Goal: Information Seeking & Learning: Learn about a topic

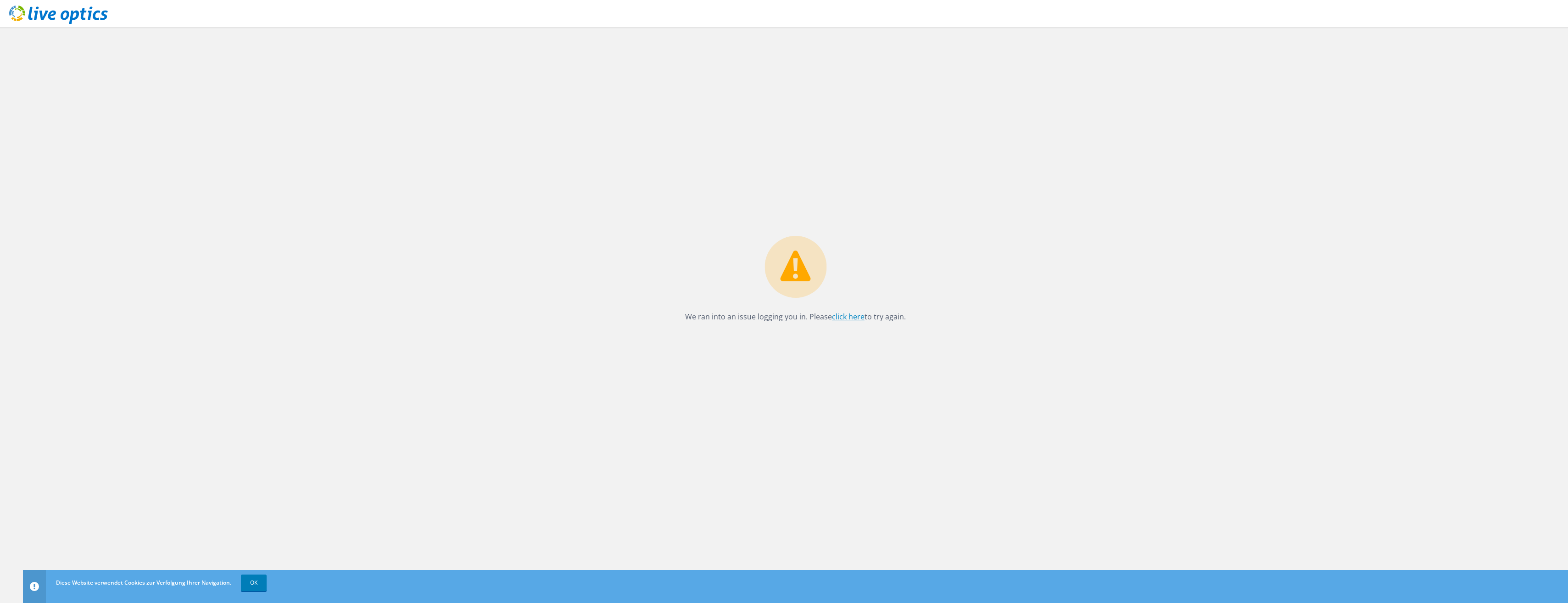
click at [844, 316] on link "click here" at bounding box center [848, 316] width 33 height 10
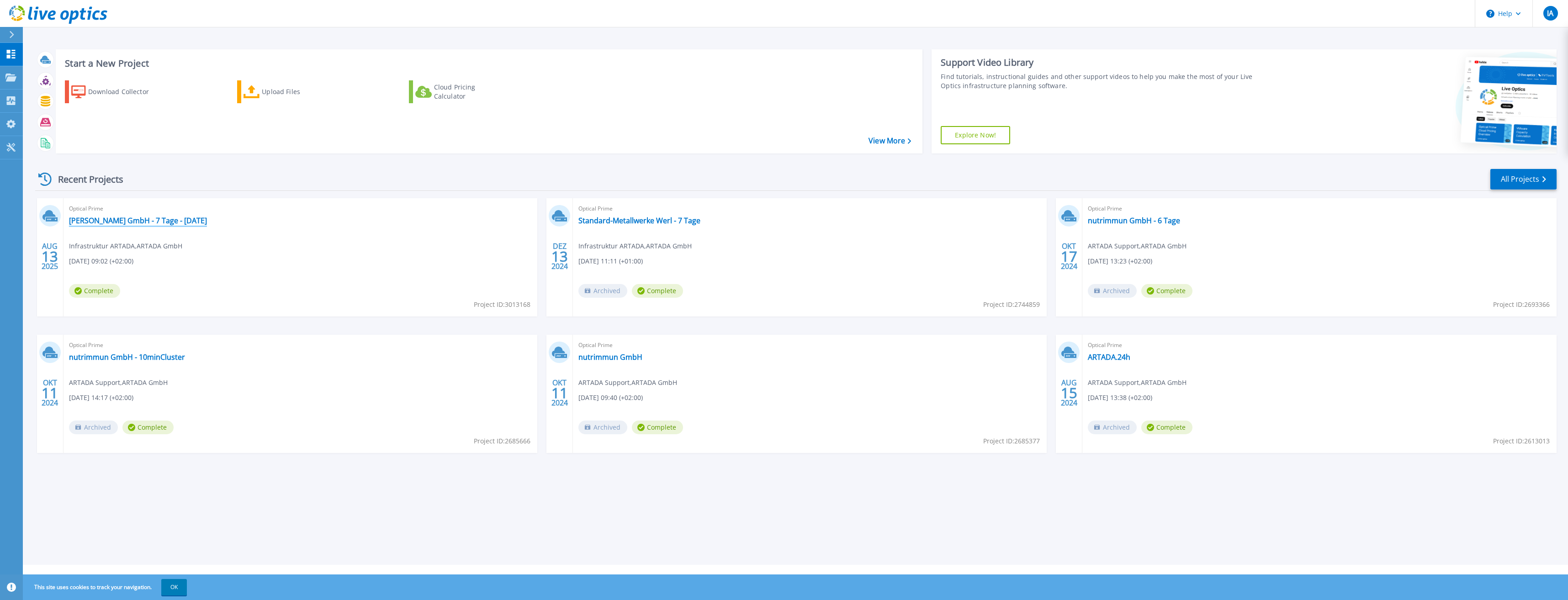
click at [123, 222] on link "[PERSON_NAME] GmbH - 7 Tage - [DATE]" at bounding box center [137, 220] width 138 height 9
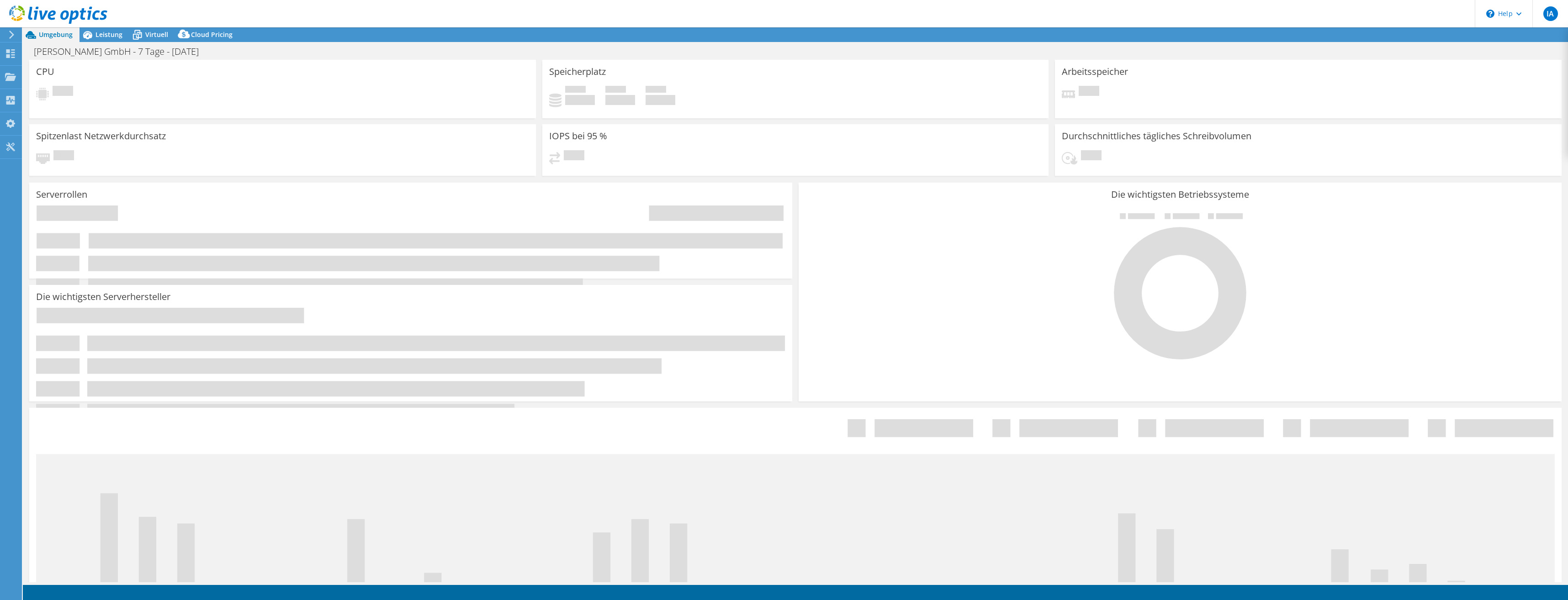
select select "USD"
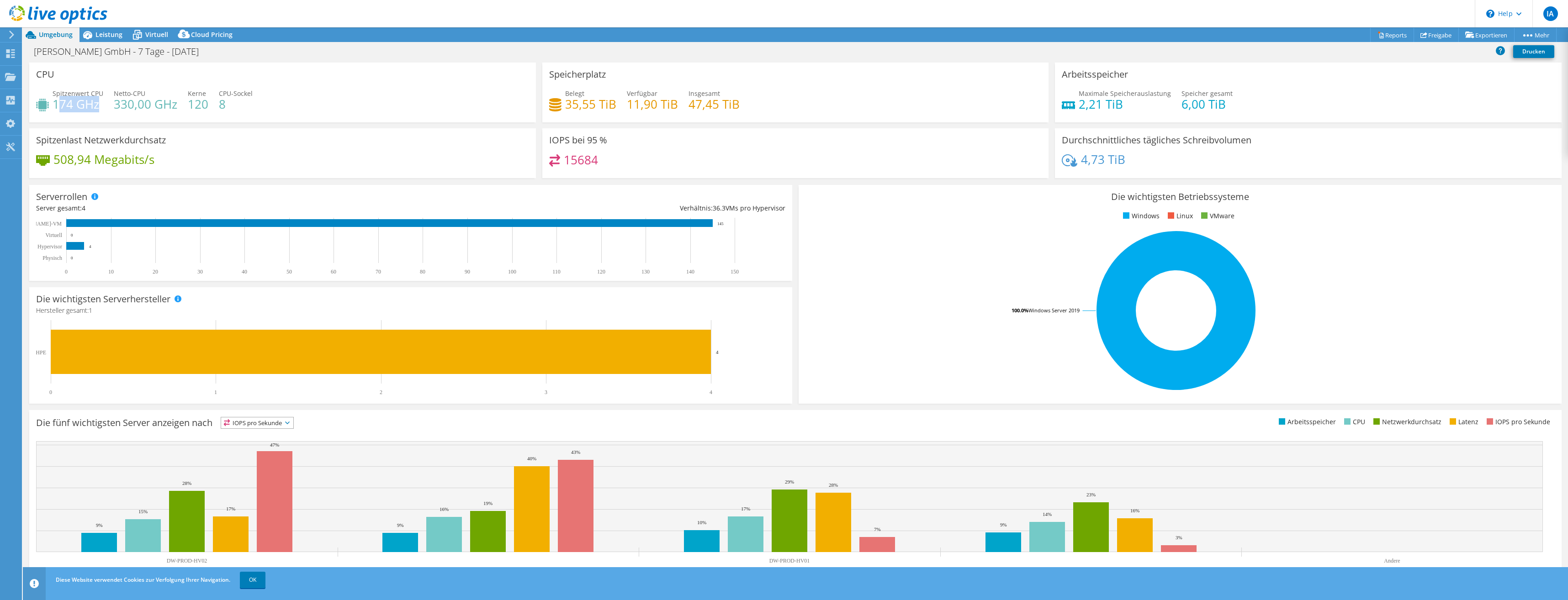
drag, startPoint x: 59, startPoint y: 103, endPoint x: 98, endPoint y: 100, distance: 39.1
click at [98, 100] on h4 "174 GHz" at bounding box center [78, 104] width 50 height 10
drag, startPoint x: 98, startPoint y: 100, endPoint x: 179, endPoint y: 103, distance: 81.1
click at [179, 103] on div "Spitzenwert CPU 174 GHz Netto-CPU 330,00 GHz Kerne 120 CPU-Sockel 8" at bounding box center [282, 103] width 493 height 30
drag, startPoint x: 179, startPoint y: 103, endPoint x: 192, endPoint y: 104, distance: 13.0
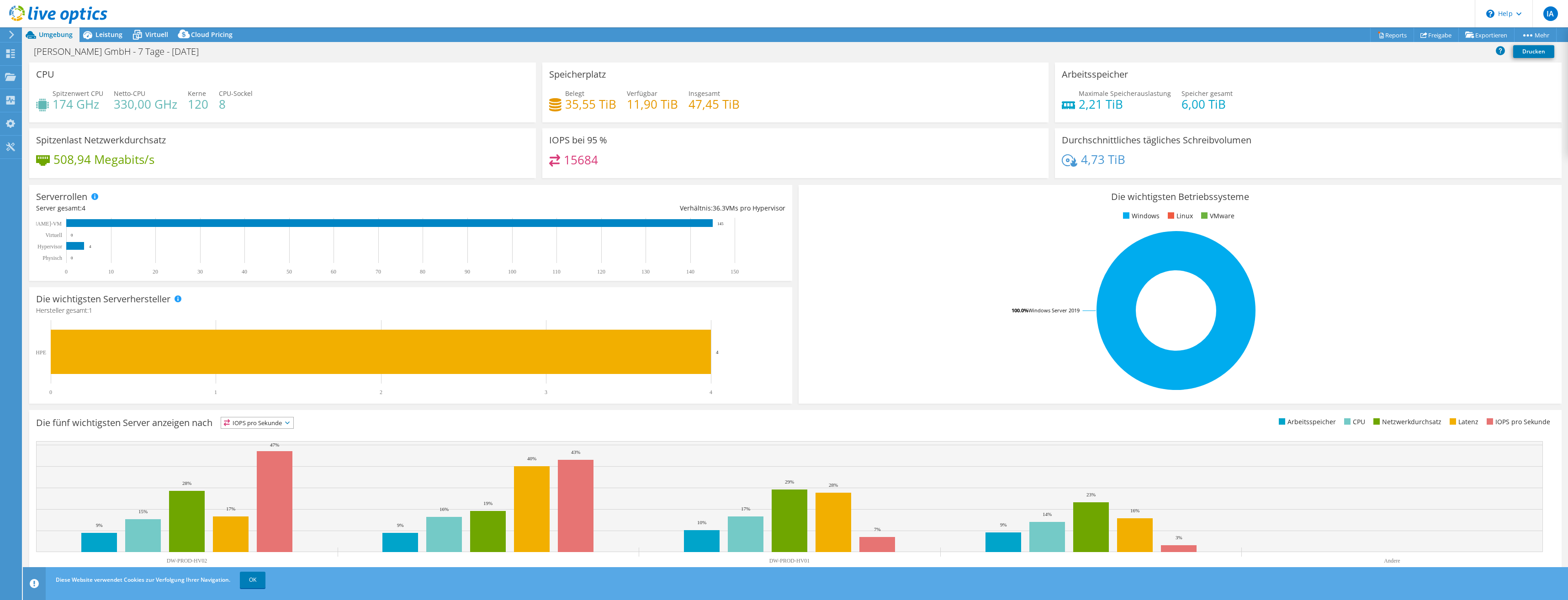
click at [192, 104] on h4 "120" at bounding box center [198, 104] width 21 height 10
drag, startPoint x: 185, startPoint y: 104, endPoint x: 207, endPoint y: 102, distance: 22.1
click at [207, 102] on div "Spitzenwert CPU 174 GHz Netto-CPU 330,00 GHz Kerne 120 CPU-Sockel 8" at bounding box center [282, 103] width 493 height 30
drag, startPoint x: 220, startPoint y: 103, endPoint x: 227, endPoint y: 102, distance: 7.1
click at [227, 102] on h4 "8" at bounding box center [236, 104] width 34 height 10
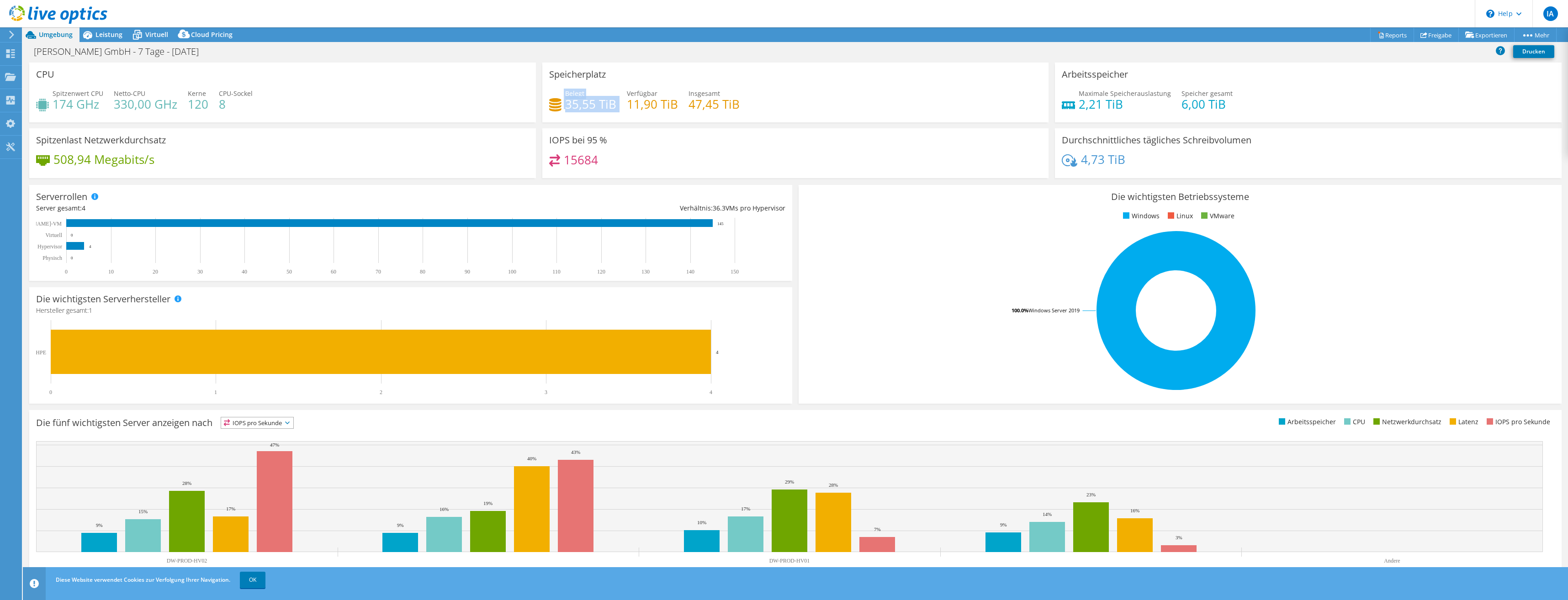
drag, startPoint x: 561, startPoint y: 107, endPoint x: 614, endPoint y: 107, distance: 53.0
click at [614, 107] on div "Belegt 35,55 TiB Verfügbar 11,90 TiB Insgesamt 47,45 TiB" at bounding box center [795, 103] width 493 height 30
drag, startPoint x: 614, startPoint y: 107, endPoint x: 666, endPoint y: 105, distance: 52.0
click at [666, 105] on h4 "11,90 TiB" at bounding box center [652, 104] width 51 height 10
drag, startPoint x: 666, startPoint y: 105, endPoint x: 740, endPoint y: 107, distance: 74.0
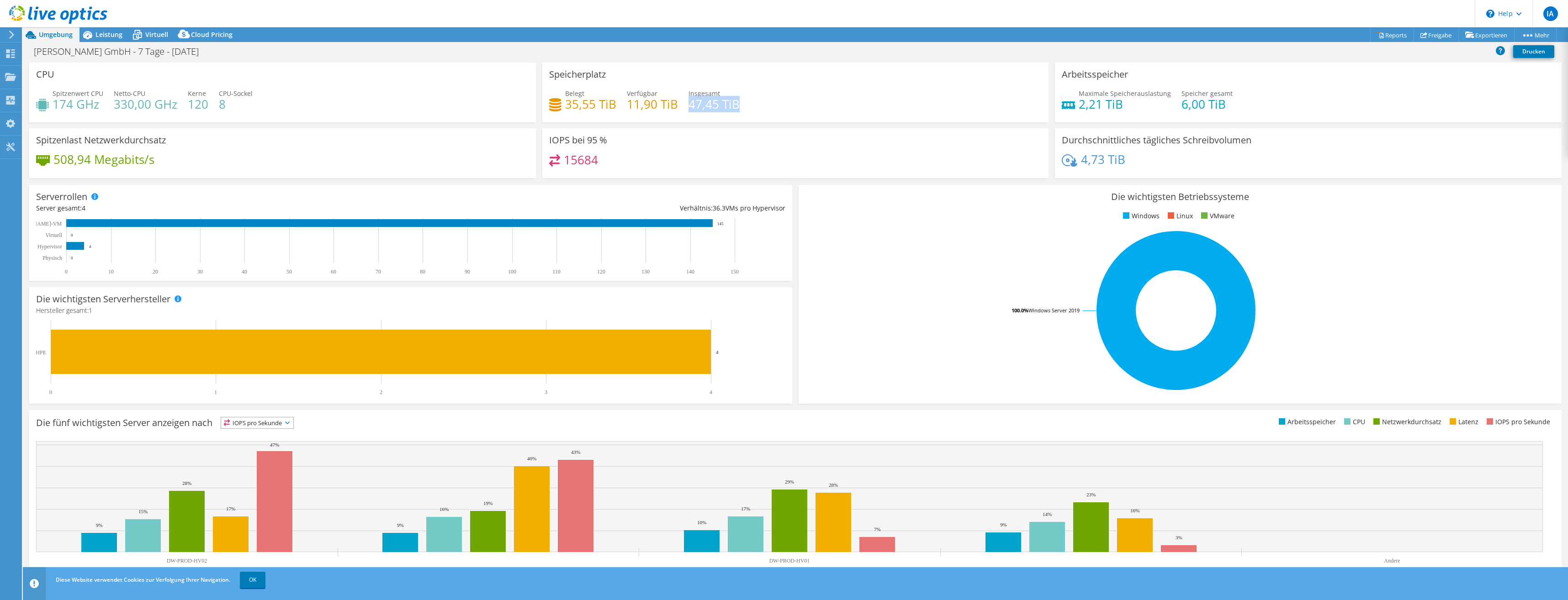
click at [740, 107] on div "Belegt 35,55 TiB Verfügbar 11,90 TiB Insgesamt 47,45 TiB" at bounding box center [795, 103] width 493 height 30
drag, startPoint x: 564, startPoint y: 160, endPoint x: 596, endPoint y: 156, distance: 32.2
click at [596, 156] on div "15684" at bounding box center [795, 164] width 493 height 20
drag, startPoint x: 1075, startPoint y: 160, endPoint x: 1142, endPoint y: 158, distance: 67.0
click at [1142, 158] on div "4,73 TiB" at bounding box center [1308, 163] width 493 height 19
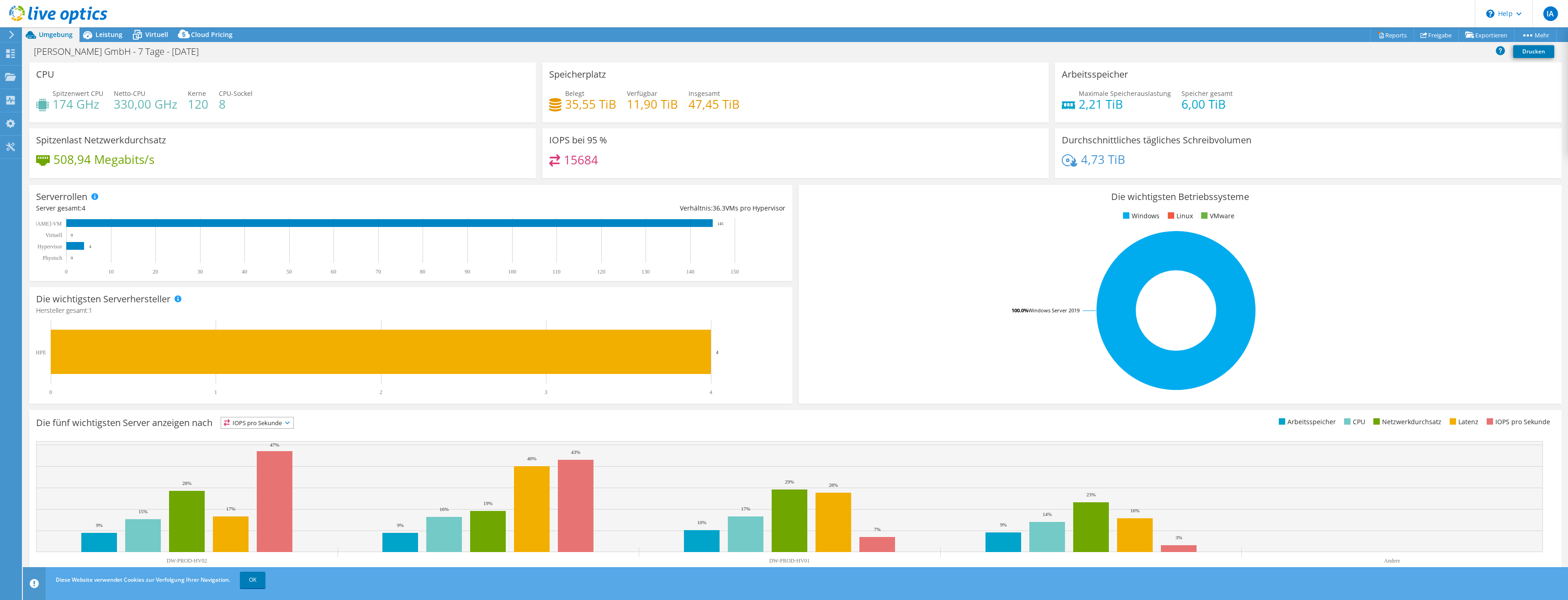
drag, startPoint x: 1142, startPoint y: 158, endPoint x: 1097, endPoint y: 102, distance: 71.8
click at [1097, 102] on h4 "2,21 TiB" at bounding box center [1124, 104] width 92 height 10
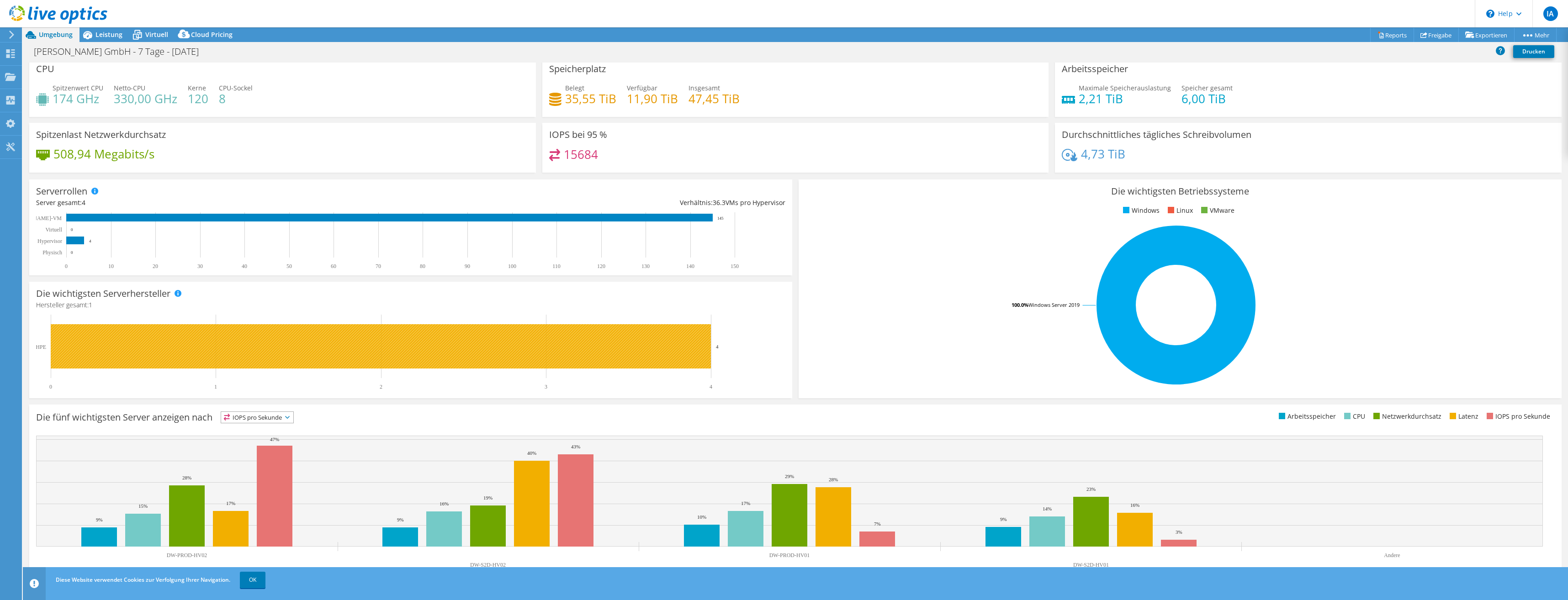
scroll to position [10, 0]
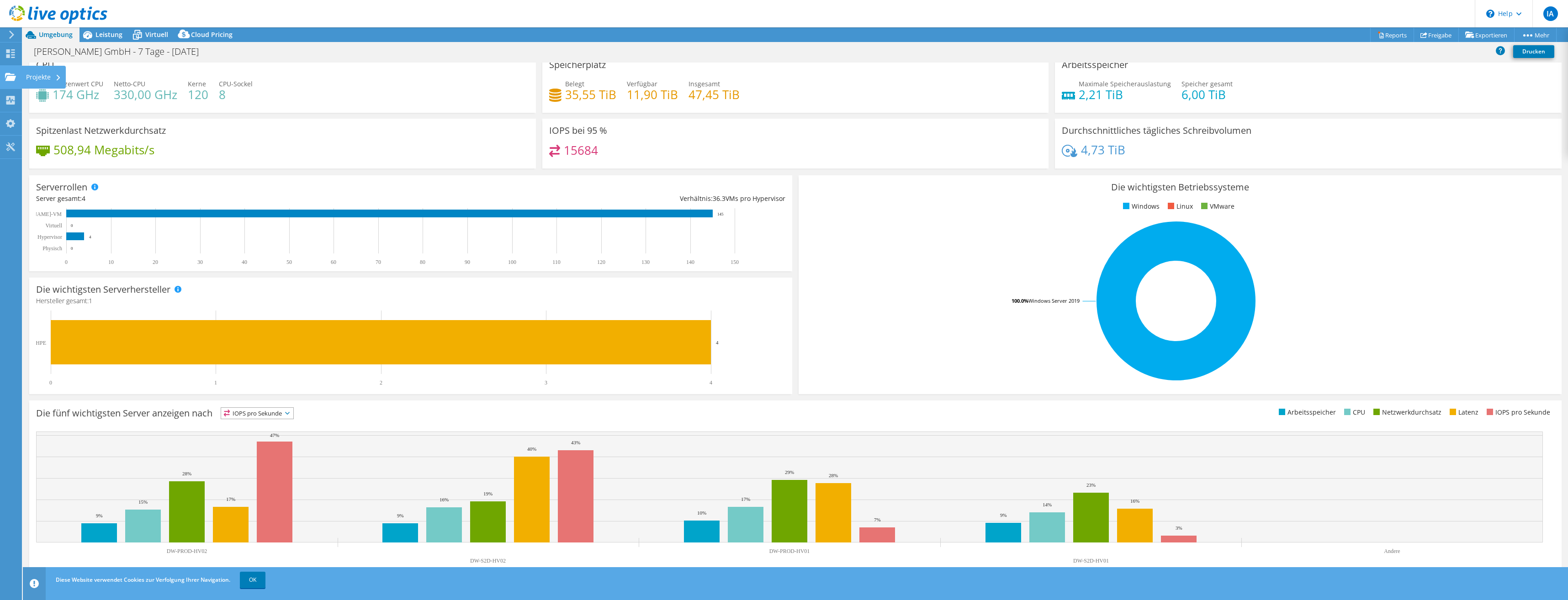
click at [15, 80] on icon at bounding box center [11, 76] width 11 height 8
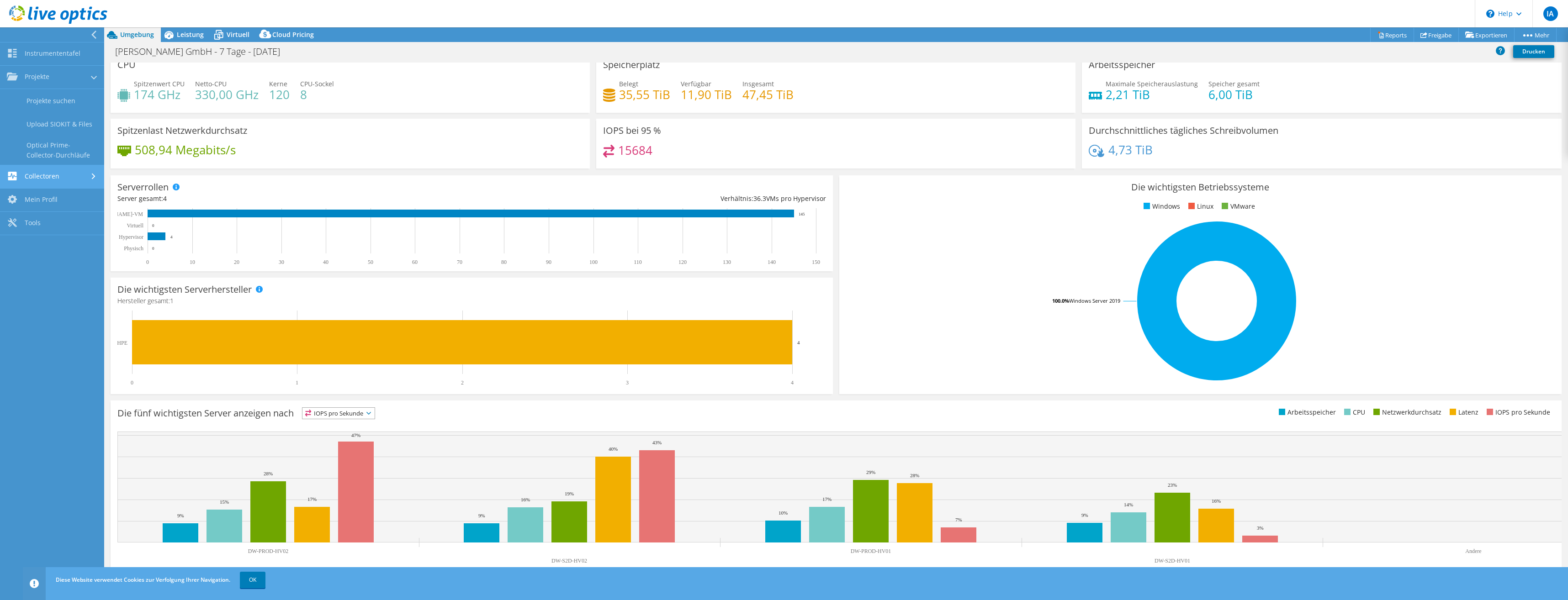
click at [60, 179] on link "Collectoren" at bounding box center [52, 177] width 104 height 24
click at [323, 167] on div "Spitzenlast Netzwerkdurchsatz 508,94 Megabits/s" at bounding box center [350, 143] width 479 height 50
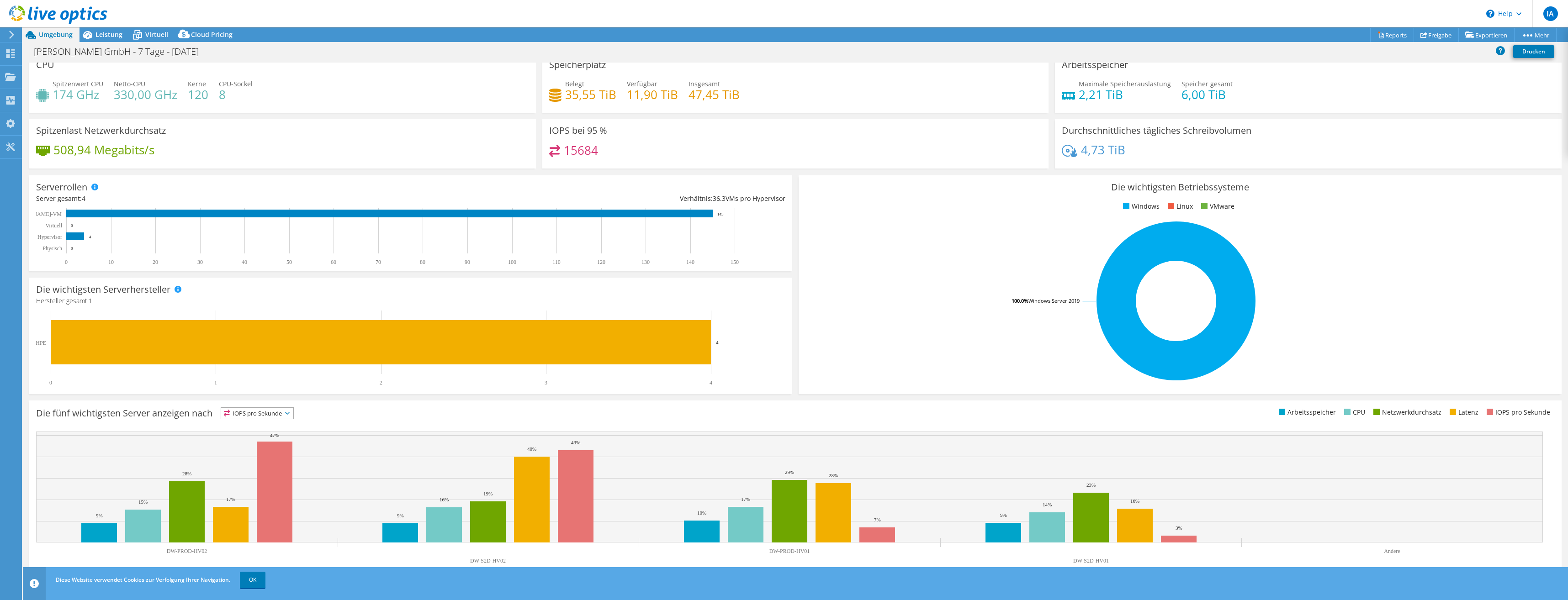
click at [58, 34] on span "Umgebung" at bounding box center [56, 34] width 34 height 8
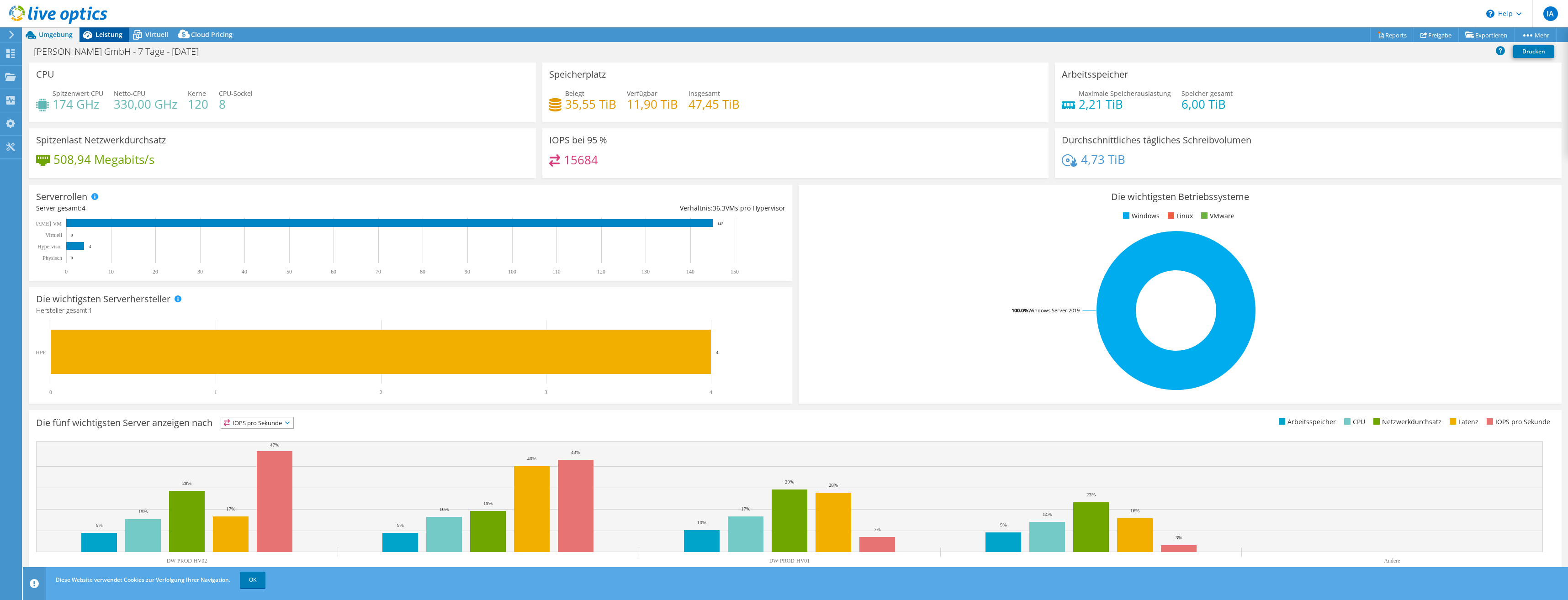
click at [121, 40] on div "Leistung" at bounding box center [104, 34] width 50 height 14
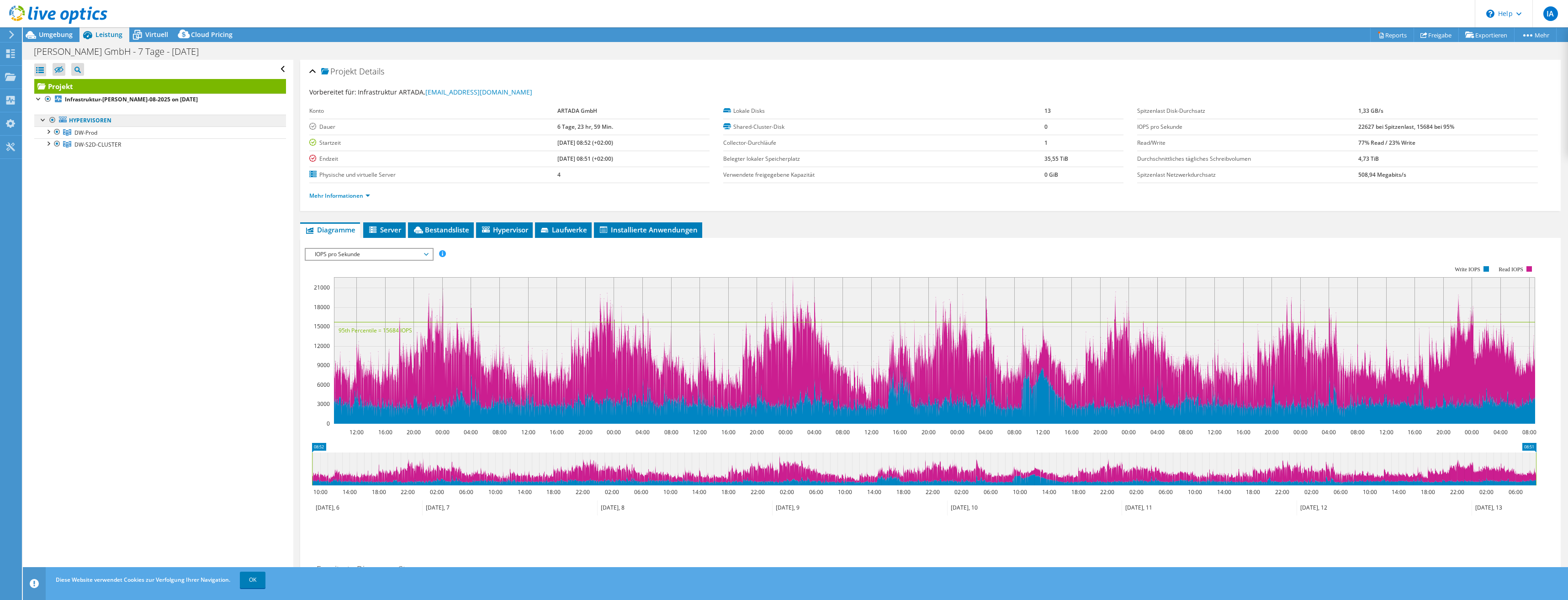
click at [105, 119] on link "Hypervisoren" at bounding box center [160, 120] width 252 height 12
click at [51, 134] on div at bounding box center [48, 131] width 9 height 9
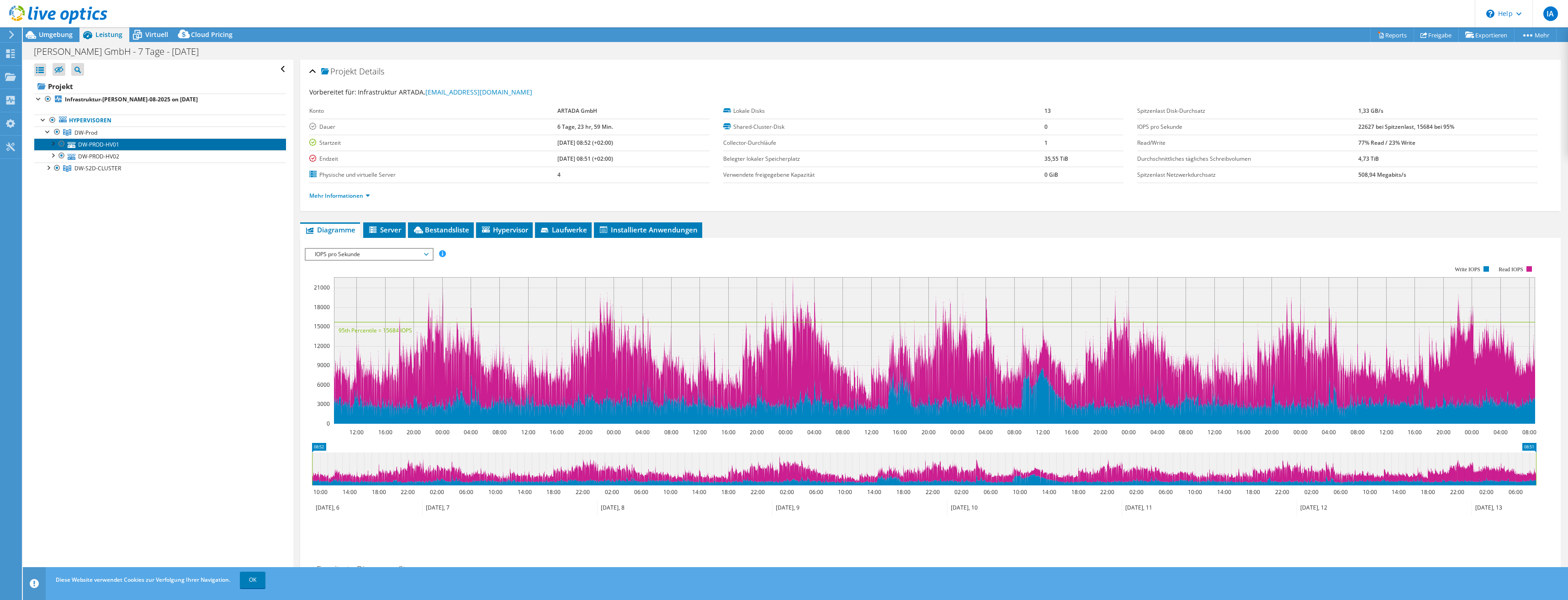
click at [100, 147] on link "DW-PROD-HV01" at bounding box center [160, 144] width 252 height 12
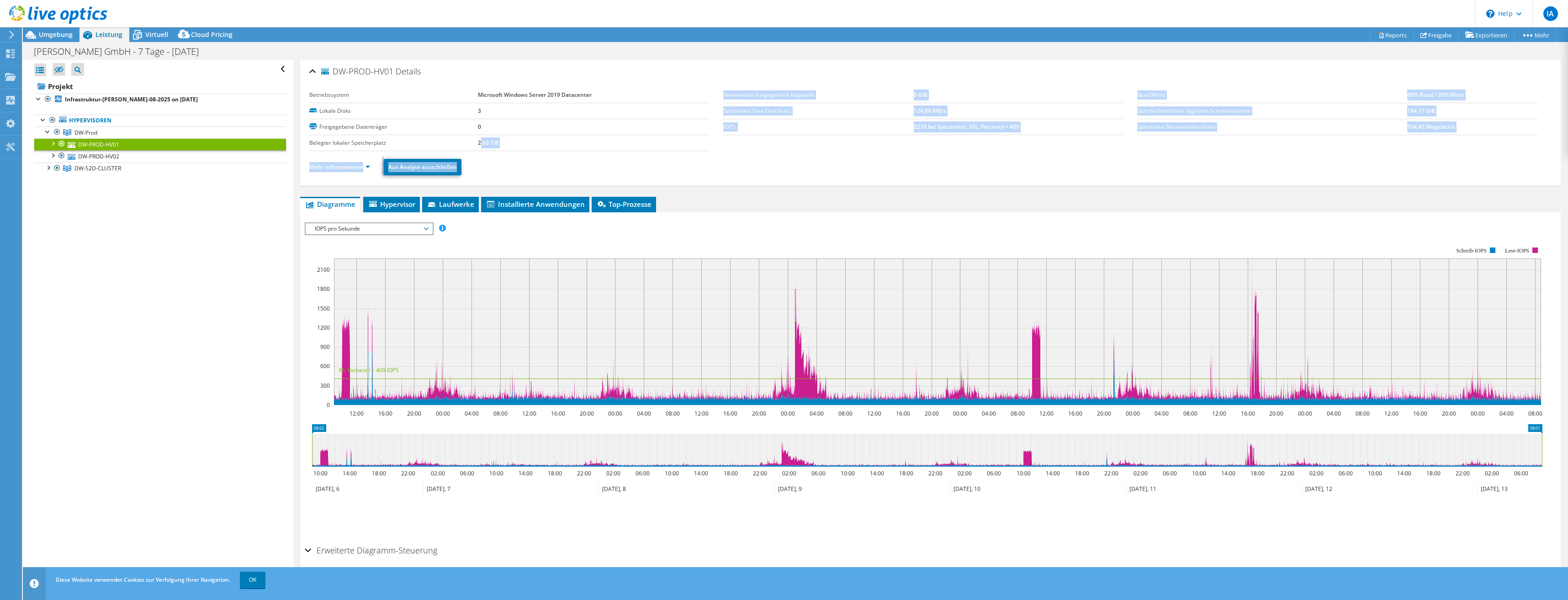
drag, startPoint x: 478, startPoint y: 143, endPoint x: 539, endPoint y: 151, distance: 61.5
click at [539, 151] on section "Betriebssystem Microsoft Windows Server 2019 Datacenter Lokale Disks 3 Freigege…" at bounding box center [930, 119] width 1242 height 64
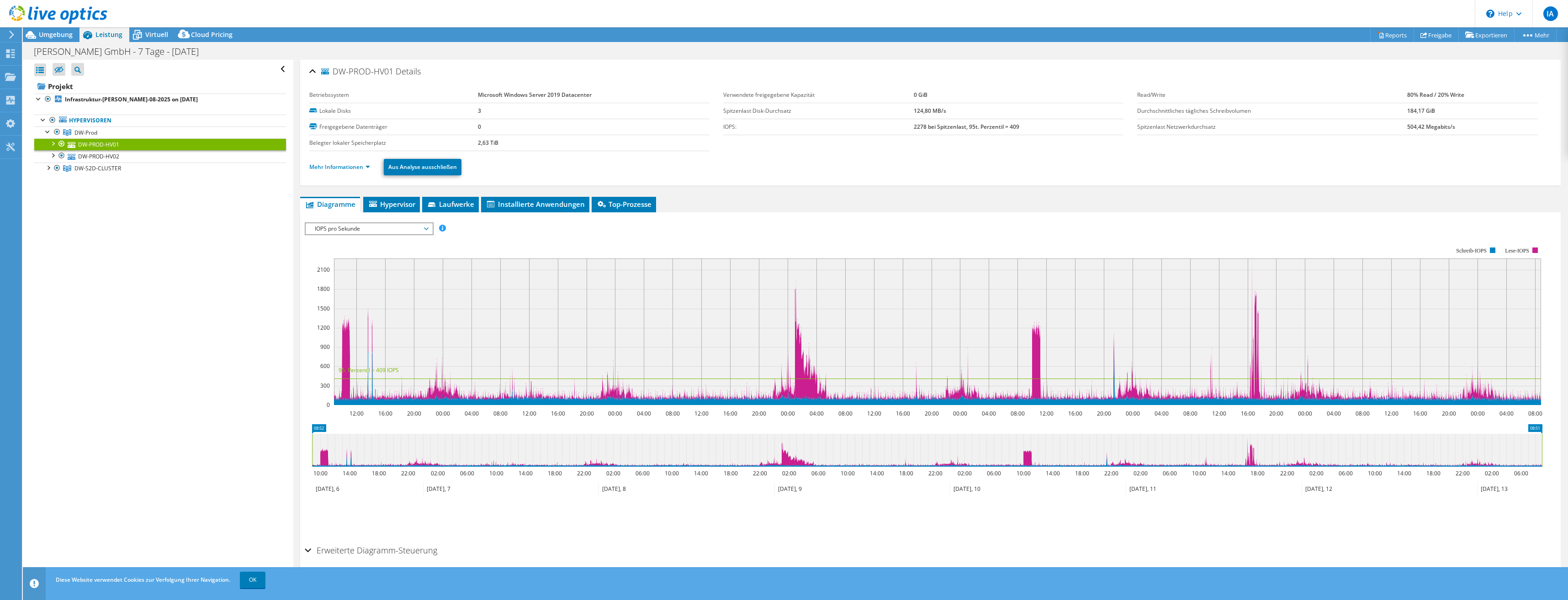
drag, startPoint x: 539, startPoint y: 151, endPoint x: 614, endPoint y: 130, distance: 77.9
click at [614, 130] on td "0" at bounding box center [594, 127] width 232 height 16
click at [384, 208] on span "Hypervisor" at bounding box center [391, 204] width 47 height 9
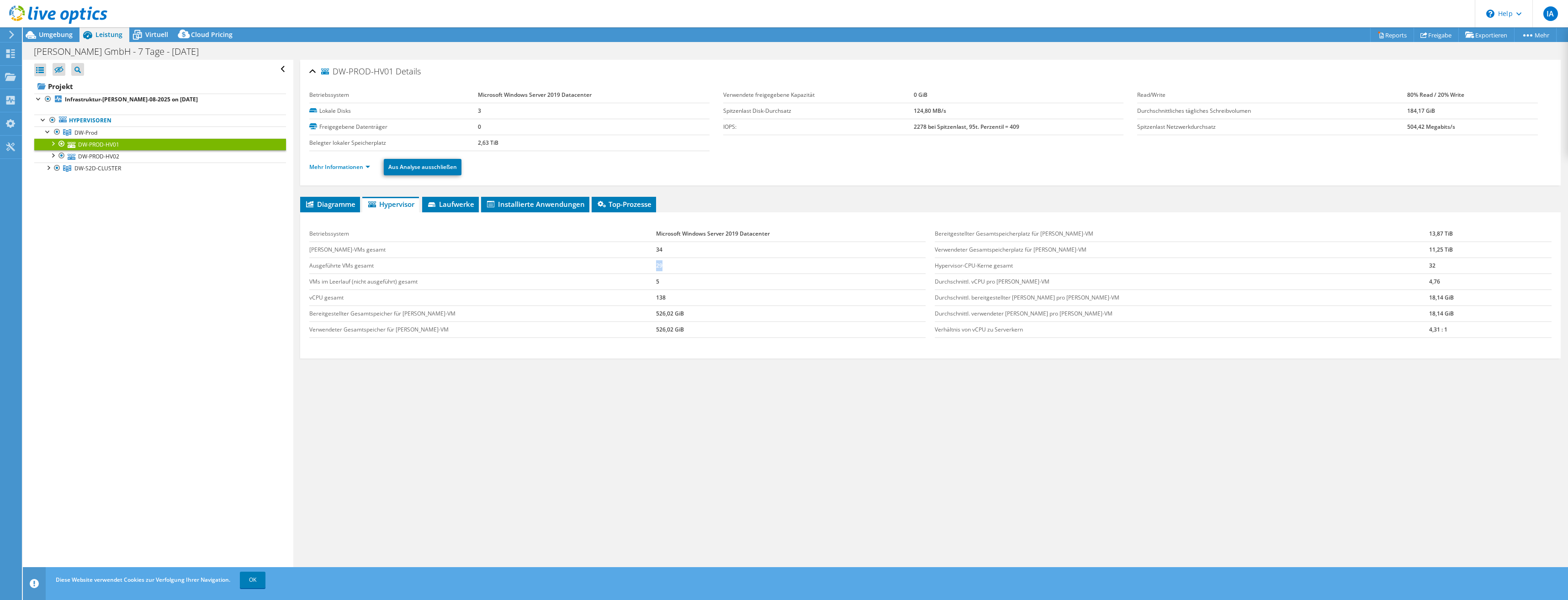
drag, startPoint x: 622, startPoint y: 266, endPoint x: 606, endPoint y: 267, distance: 16.0
click at [606, 267] on tr "Ausgeführte VMs gesamt 29" at bounding box center [618, 265] width 617 height 16
drag, startPoint x: 606, startPoint y: 267, endPoint x: 596, endPoint y: 312, distance: 46.1
click at [596, 312] on tr "Bereitgestellter Gesamtspeicher für [PERSON_NAME]-VM 526,02 GiB" at bounding box center [618, 313] width 617 height 16
drag, startPoint x: 1410, startPoint y: 305, endPoint x: 1364, endPoint y: 305, distance: 46.0
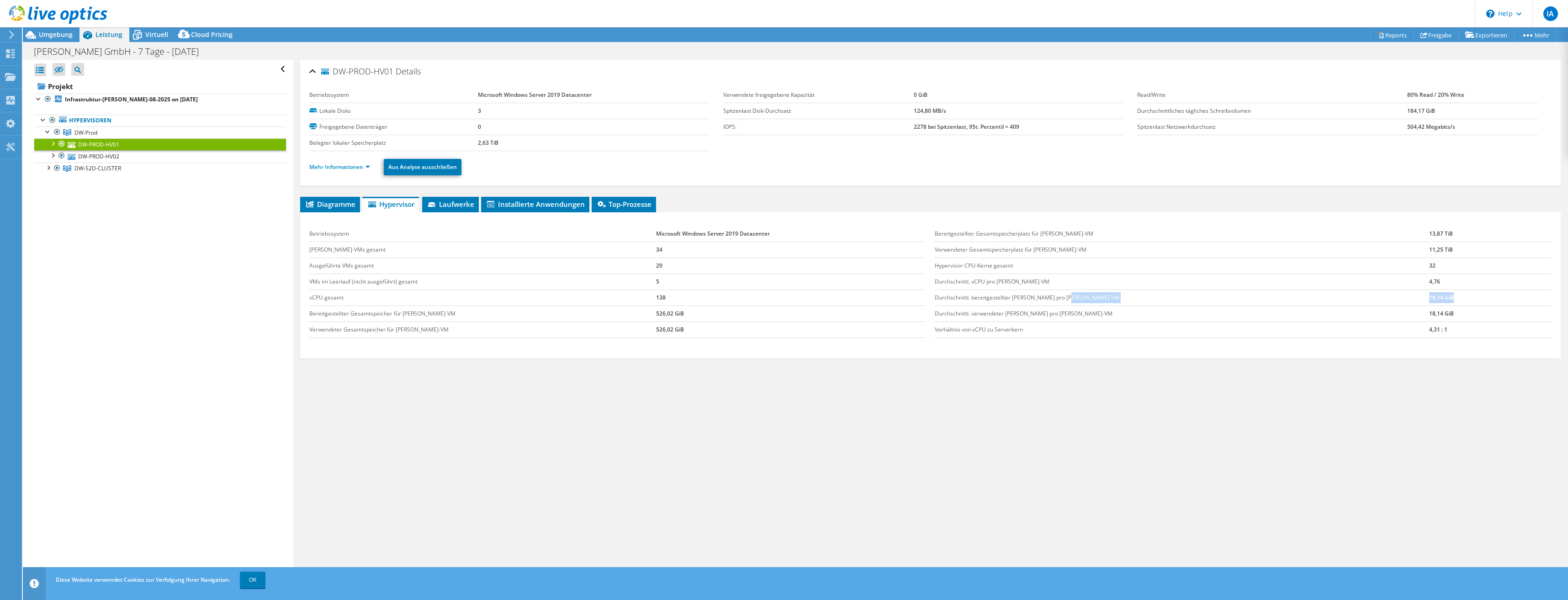
click at [1364, 305] on tr "Durchschnittl. bereitgestellter [PERSON_NAME] pro [PERSON_NAME]-VM 18,14 GiB" at bounding box center [1243, 297] width 617 height 16
click at [1065, 276] on td "Durchschnittl. vCPU pro [PERSON_NAME]-VM" at bounding box center [1182, 281] width 494 height 16
click at [135, 154] on link "DW-PROD-HV02" at bounding box center [160, 156] width 252 height 12
click at [78, 136] on span "DW-S2D-CLUSTER" at bounding box center [86, 133] width 23 height 8
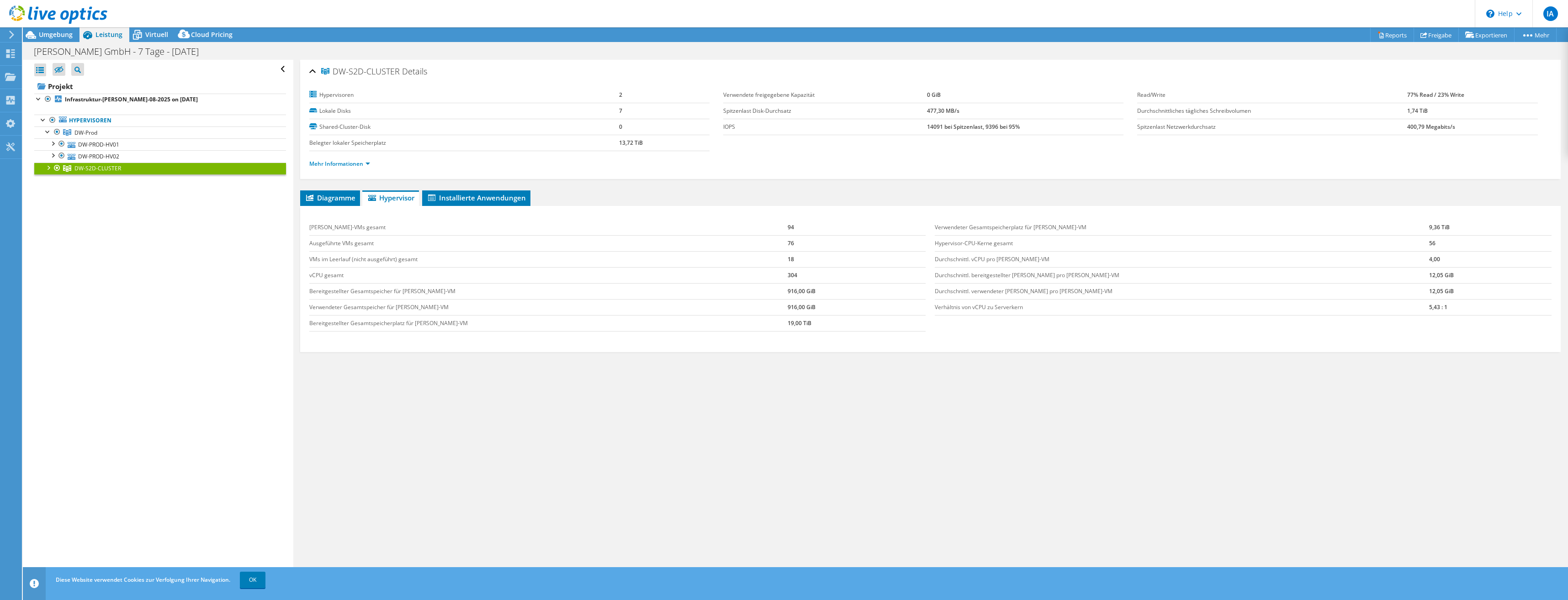
click at [50, 168] on div at bounding box center [48, 167] width 9 height 9
click at [84, 182] on link "DW-S2D-HV01" at bounding box center [160, 181] width 252 height 12
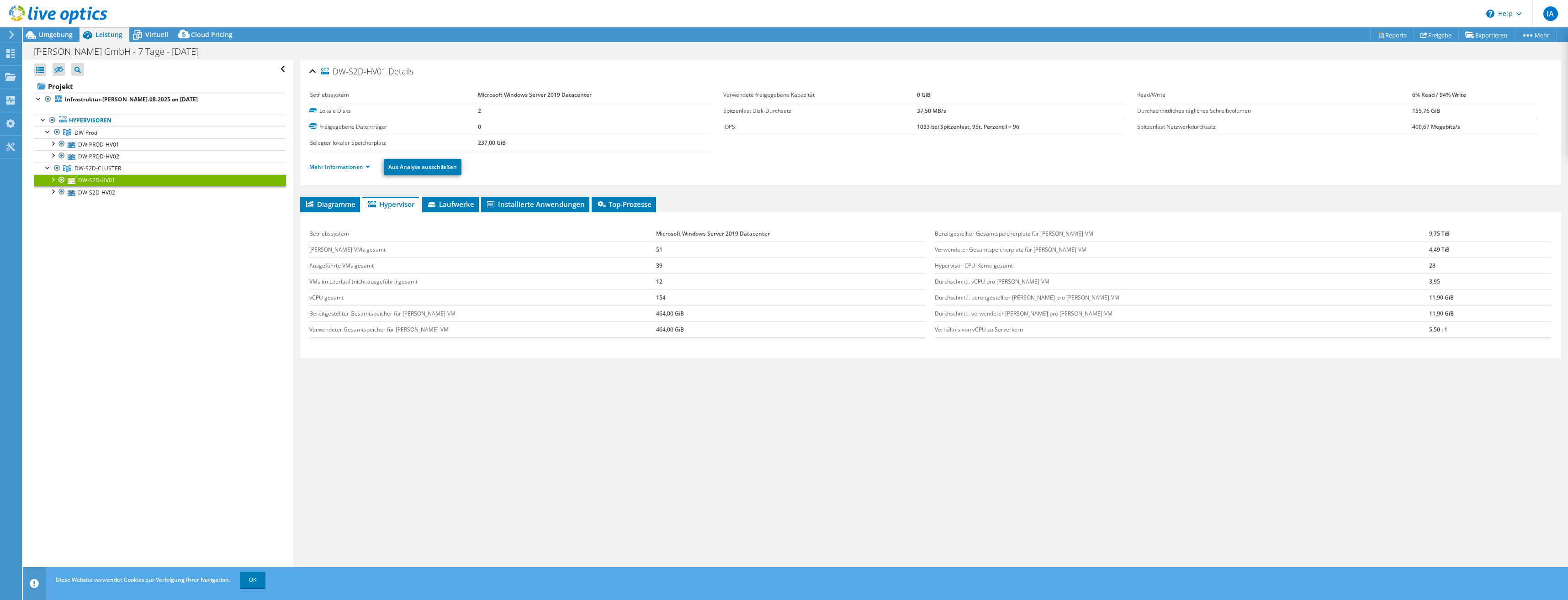
click at [91, 199] on ul "Hypervisoren DW-Prod DW-PROD-HV01" at bounding box center [160, 156] width 252 height 102
click at [94, 194] on link "DW-S2D-HV02" at bounding box center [160, 192] width 252 height 12
click at [95, 179] on link "DW-S2D-HV01" at bounding box center [160, 181] width 252 height 12
